Goal: Task Accomplishment & Management: Complete application form

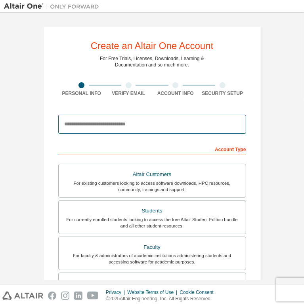
click at [146, 125] on input "email" at bounding box center [152, 124] width 188 height 19
type input "*"
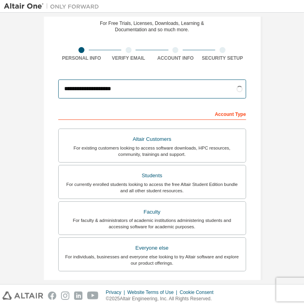
scroll to position [79, 0]
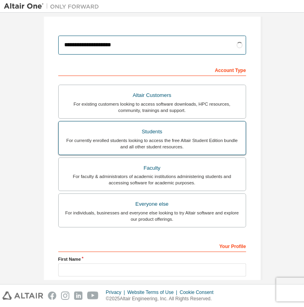
type input "**********"
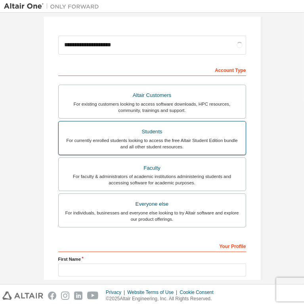
click at [181, 147] on div "For currently enrolled students looking to access the free Altair Student Editi…" at bounding box center [151, 143] width 177 height 13
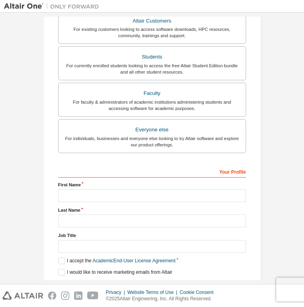
scroll to position [154, 0]
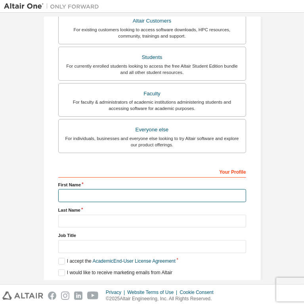
click at [120, 196] on input "text" at bounding box center [152, 195] width 188 height 13
type input "**********"
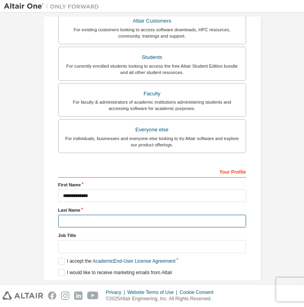
click at [184, 215] on input "text" at bounding box center [152, 221] width 188 height 13
type input "*******"
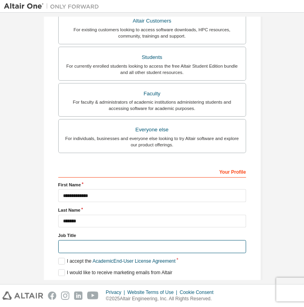
click at [130, 240] on input "text" at bounding box center [152, 246] width 188 height 13
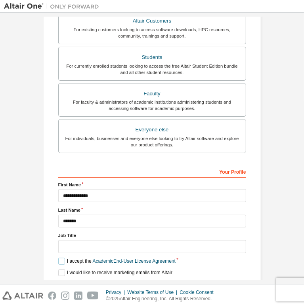
click at [63, 258] on label "I accept the Academic End-User License Agreement" at bounding box center [116, 261] width 117 height 7
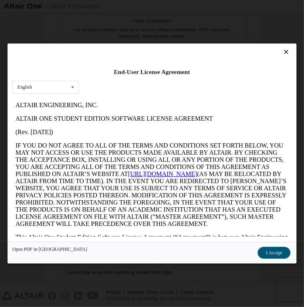
scroll to position [0, 0]
click at [258, 253] on button "I Accept" at bounding box center [274, 253] width 32 height 12
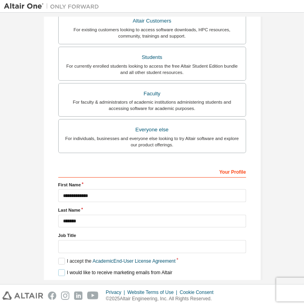
click at [61, 270] on label "I would like to receive marketing emails from Altair" at bounding box center [115, 273] width 114 height 7
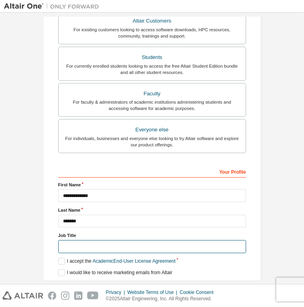
click at [147, 240] on input "text" at bounding box center [152, 246] width 188 height 13
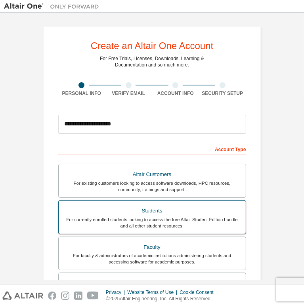
type input "*******"
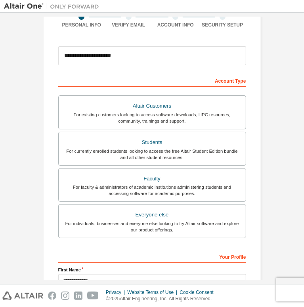
scroll to position [154, 0]
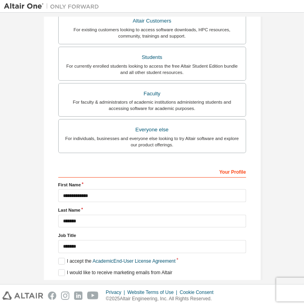
click at [151, 281] on button "Next" at bounding box center [151, 287] width 36 height 12
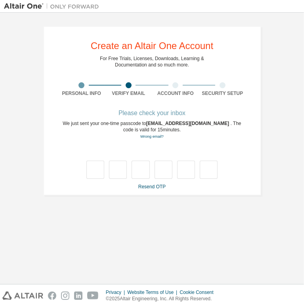
scroll to position [0, 0]
type input "*"
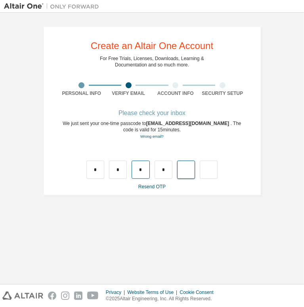
type input "*"
